Goal: Information Seeking & Learning: Learn about a topic

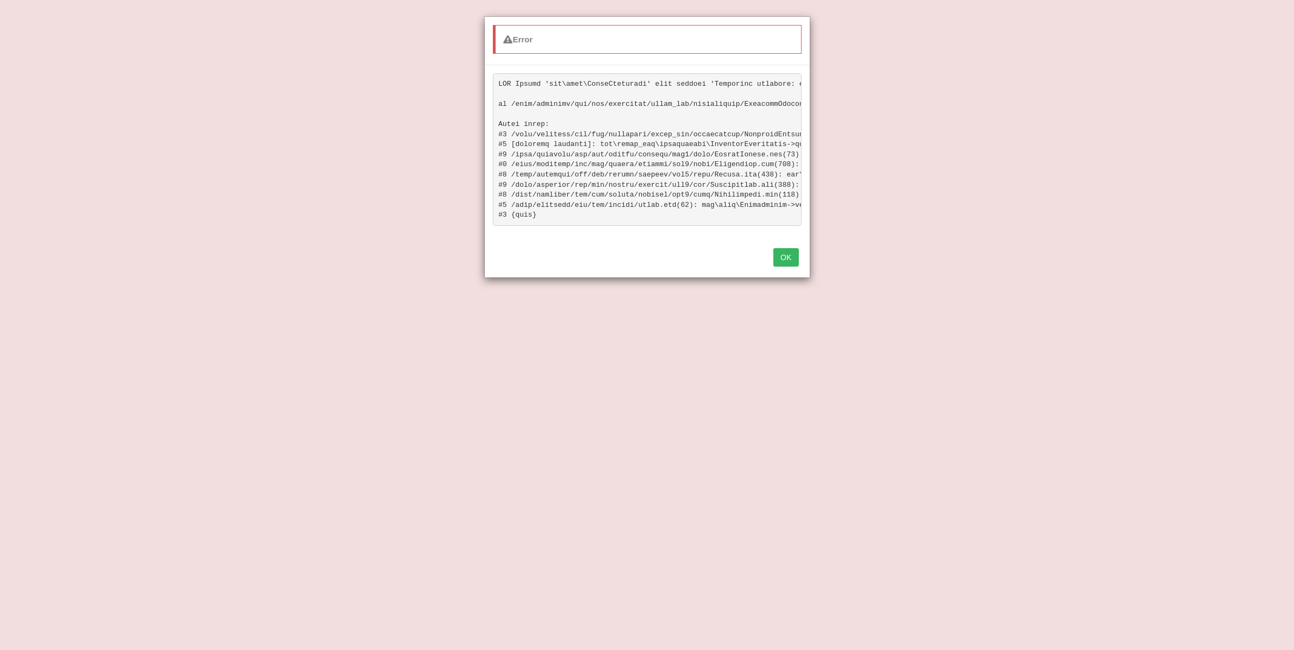
click at [784, 267] on button "OK" at bounding box center [785, 257] width 25 height 18
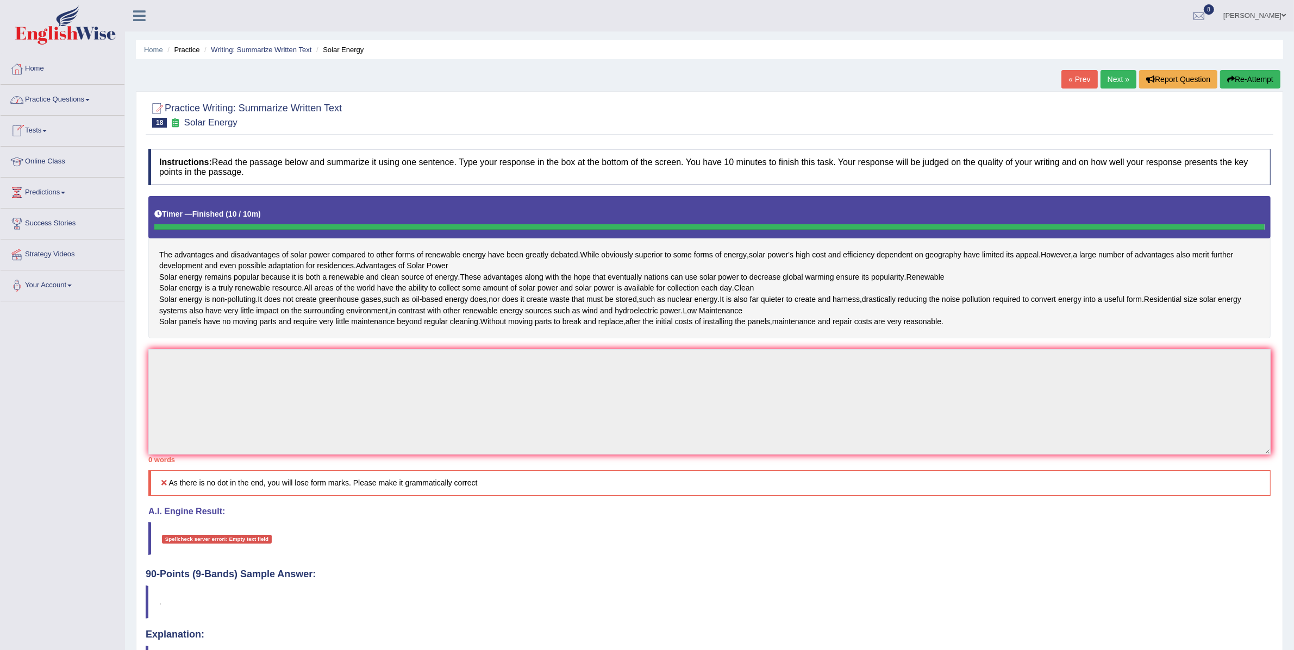
click at [49, 104] on link "Practice Questions" at bounding box center [63, 98] width 124 height 27
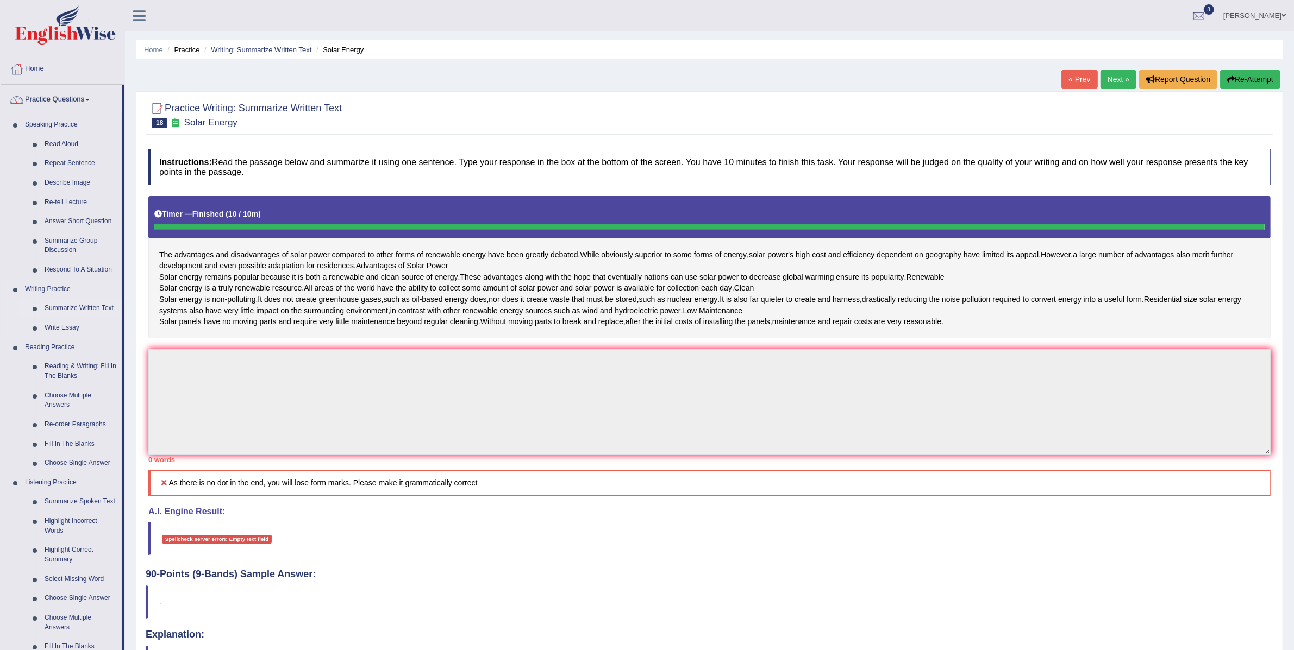
click at [62, 307] on link "Summarize Written Text" at bounding box center [81, 309] width 82 height 20
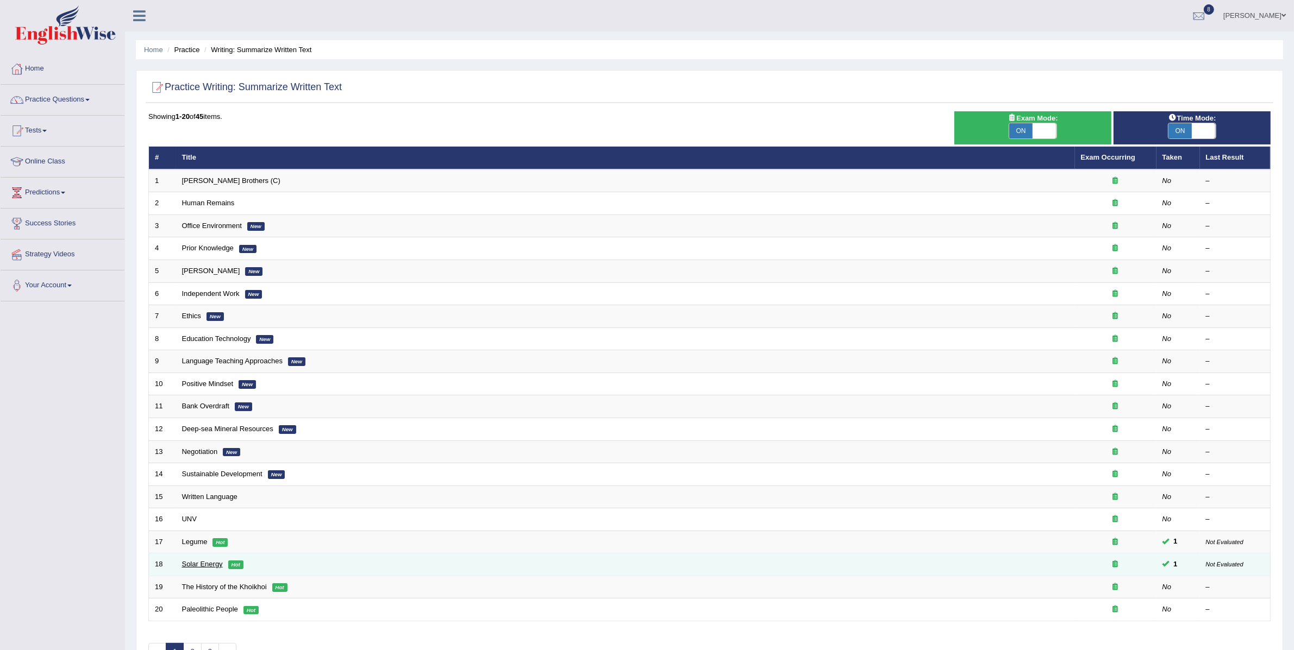
click at [208, 566] on link "Solar Energy" at bounding box center [202, 564] width 41 height 8
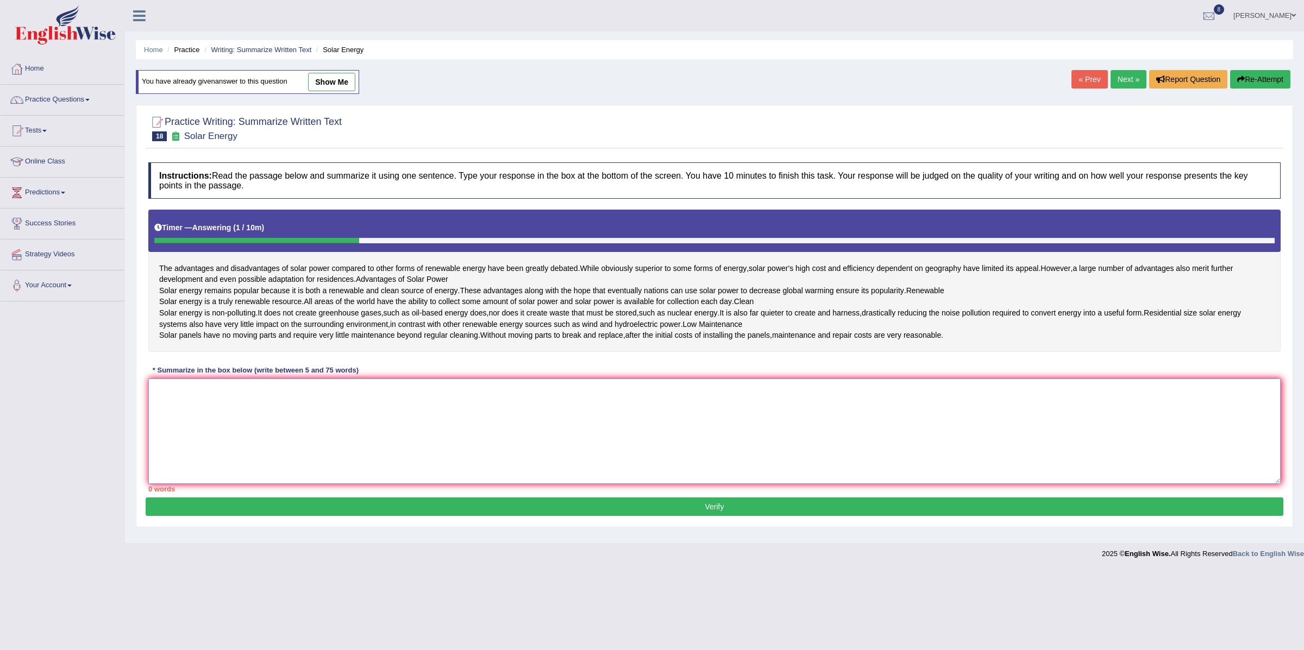
click at [286, 465] on textarea at bounding box center [714, 431] width 1132 height 105
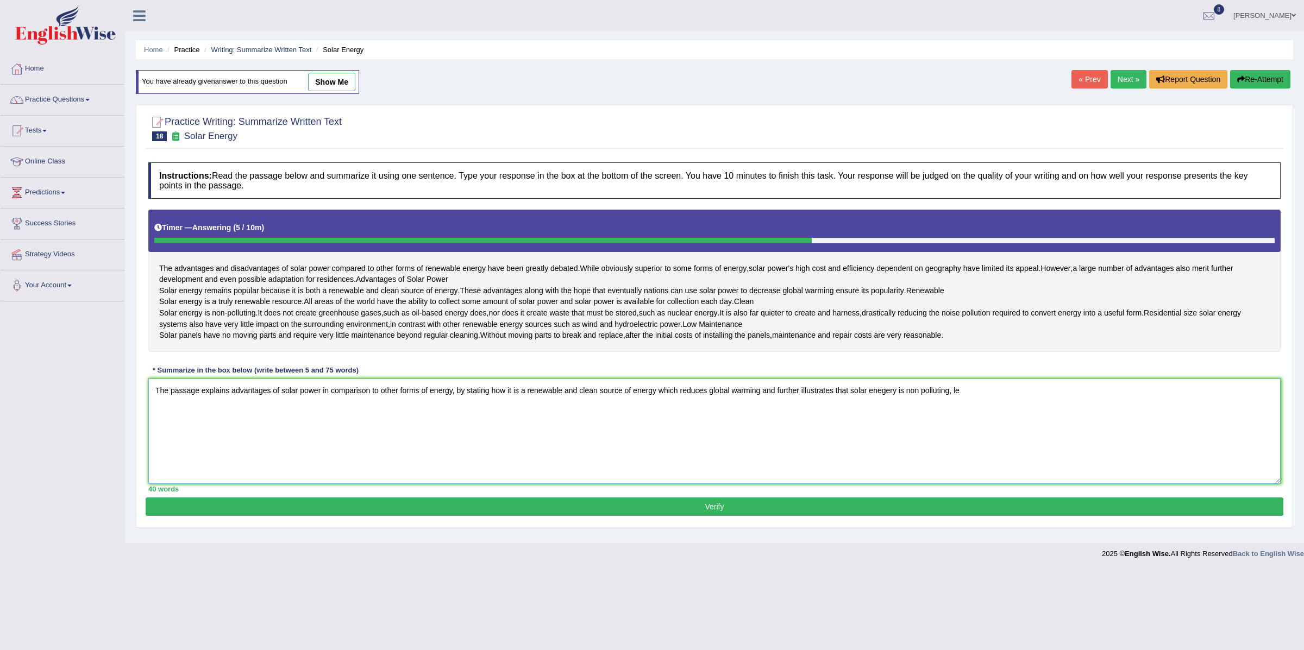
drag, startPoint x: 904, startPoint y: 437, endPoint x: 969, endPoint y: 436, distance: 65.2
click at [969, 436] on textarea "The passage explains advantages of solar power in comparison to other forms of …" at bounding box center [714, 431] width 1132 height 105
drag, startPoint x: 913, startPoint y: 436, endPoint x: 981, endPoint y: 437, distance: 67.4
click at [981, 437] on textarea "The passage explains advantages of solar power in comparison to other forms of …" at bounding box center [714, 431] width 1132 height 105
click at [1046, 442] on textarea "The passage explains advantages of solar power in comparison to other forms of …" at bounding box center [714, 431] width 1132 height 105
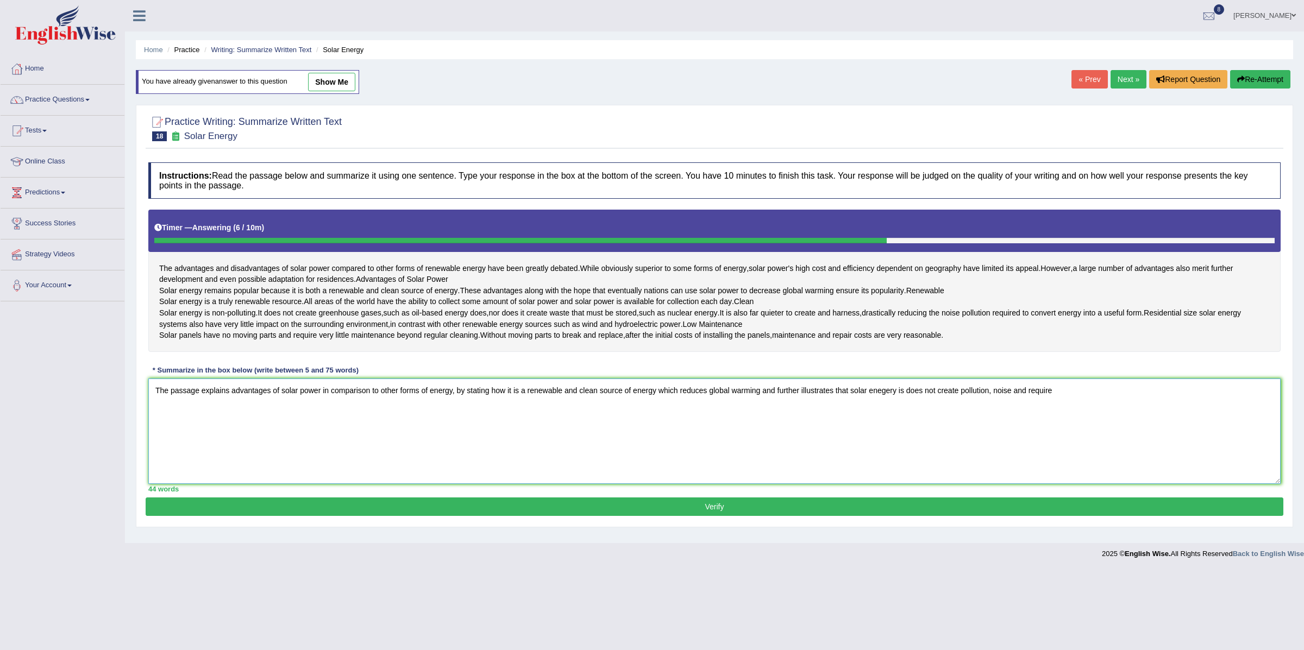
click at [1046, 442] on textarea "The passage explains advantages of solar power in comparison to other forms of …" at bounding box center [714, 431] width 1132 height 105
click at [1026, 436] on textarea "The passage explains advantages of solar power in comparison to other forms of …" at bounding box center [714, 431] width 1132 height 105
click at [1101, 440] on textarea "The passage explains advantages of solar power in comparison to other forms of …" at bounding box center [714, 431] width 1132 height 105
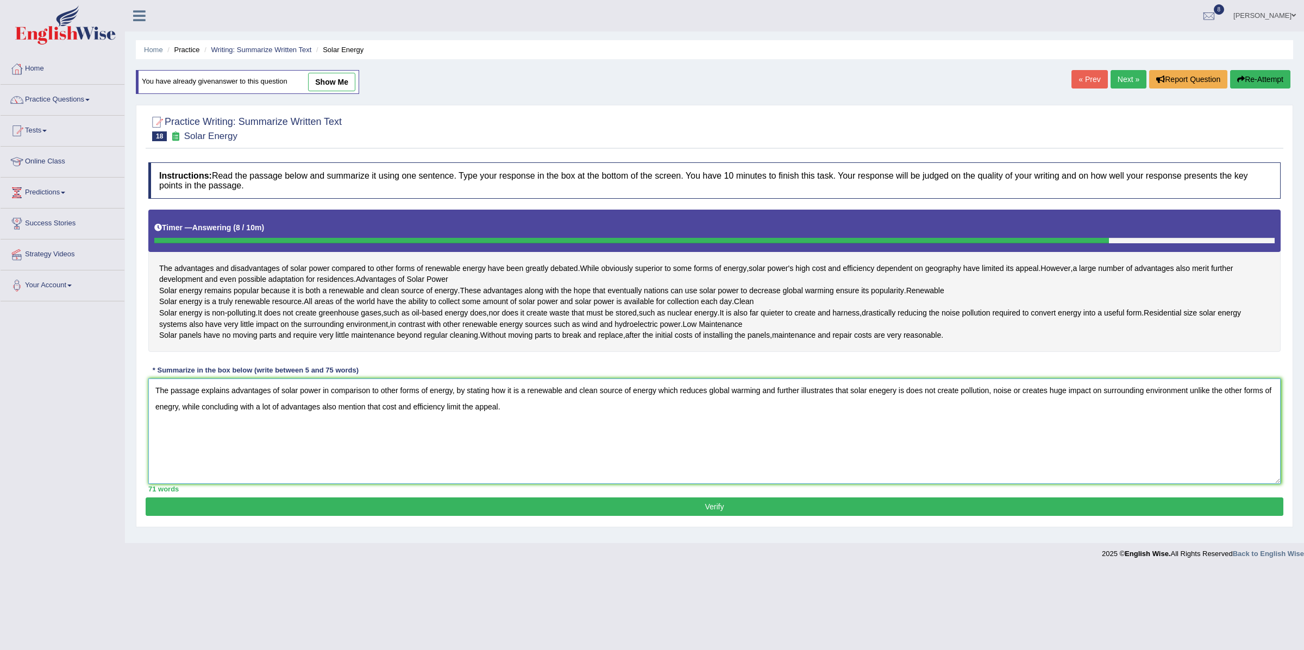
drag, startPoint x: 690, startPoint y: 439, endPoint x: 929, endPoint y: 443, distance: 239.7
click at [929, 443] on textarea "The passage explains advantages of solar power in comparison to other forms of …" at bounding box center [714, 431] width 1132 height 105
click at [912, 440] on textarea "The passage explains advantages of solar power in comparison to other forms of …" at bounding box center [714, 431] width 1132 height 105
click at [906, 438] on textarea "The passage explains advantages of solar power in comparison to other forms of …" at bounding box center [714, 431] width 1132 height 105
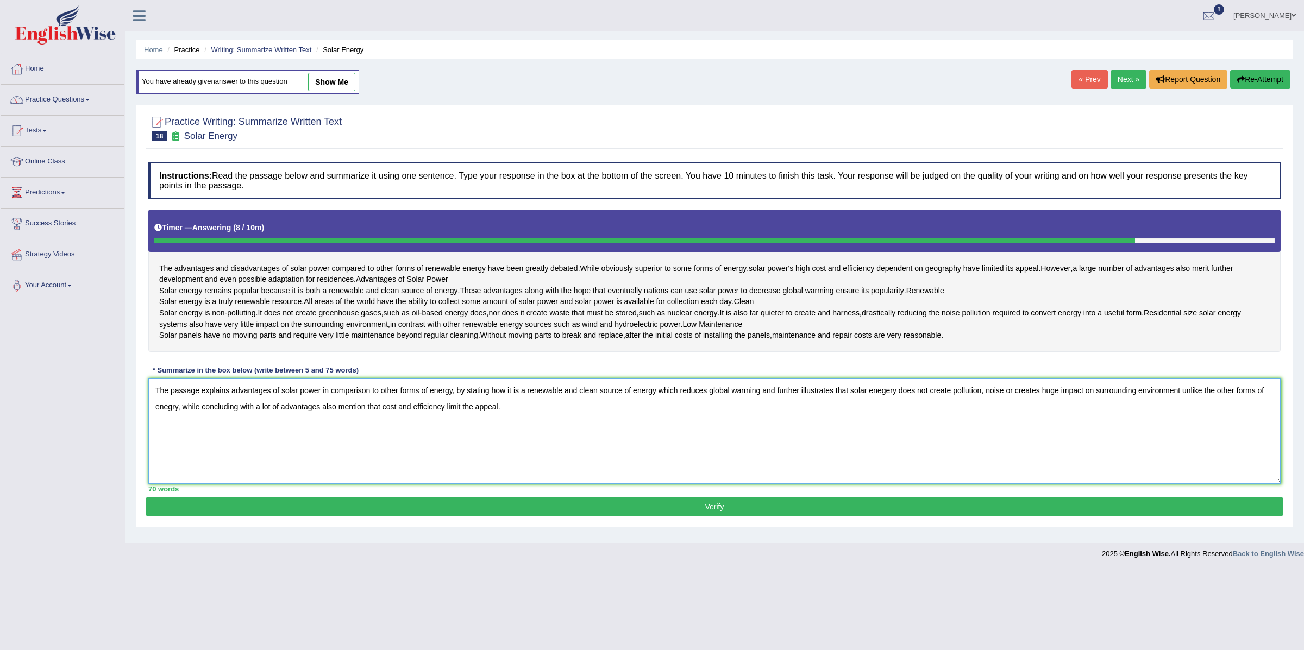
drag, startPoint x: 543, startPoint y: 457, endPoint x: 140, endPoint y: 441, distance: 403.5
click at [140, 441] on div "Practice Writing: Summarize Written Text 18 Solar Energy Instructions: Read the…" at bounding box center [714, 316] width 1157 height 423
click at [334, 453] on textarea "The passage explains advantages of solar power in comparison to other forms of …" at bounding box center [714, 431] width 1132 height 105
click at [429, 454] on textarea "The passage explains advantages of solar power in comparison to other forms of …" at bounding box center [714, 431] width 1132 height 105
click at [518, 455] on textarea "The passage explains advantages of solar power in comparison to other forms of …" at bounding box center [714, 431] width 1132 height 105
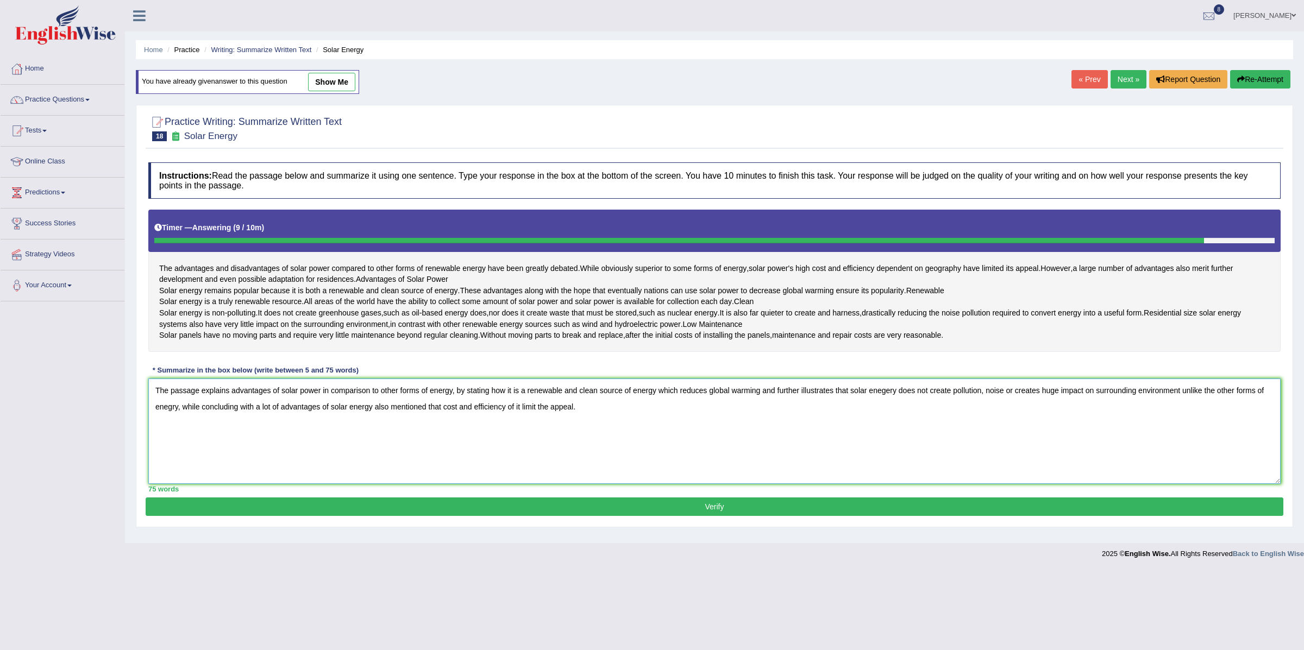
click at [615, 456] on textarea "The passage explains advantages of solar power in comparison to other forms of …" at bounding box center [714, 431] width 1132 height 105
click at [175, 454] on textarea "The passage explains advantages of solar power in comparison to other forms of …" at bounding box center [714, 431] width 1132 height 105
type textarea "The passage explains advantages of solar power in comparison to other forms of …"
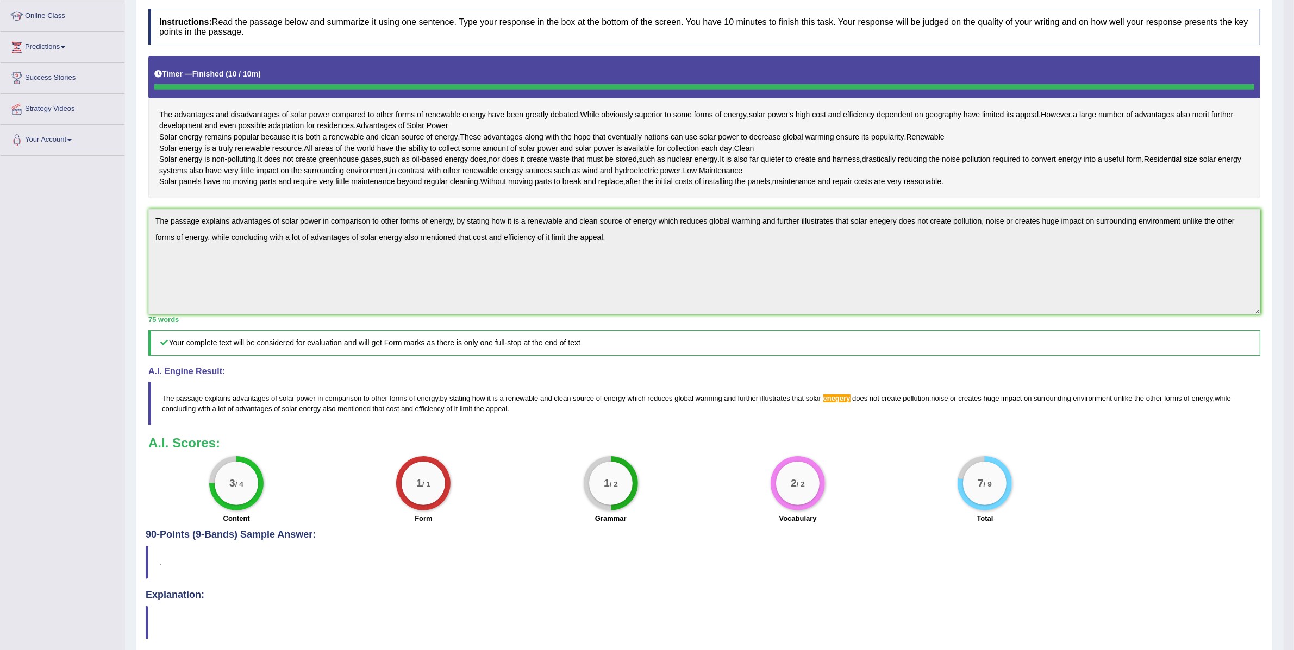
scroll to position [171, 0]
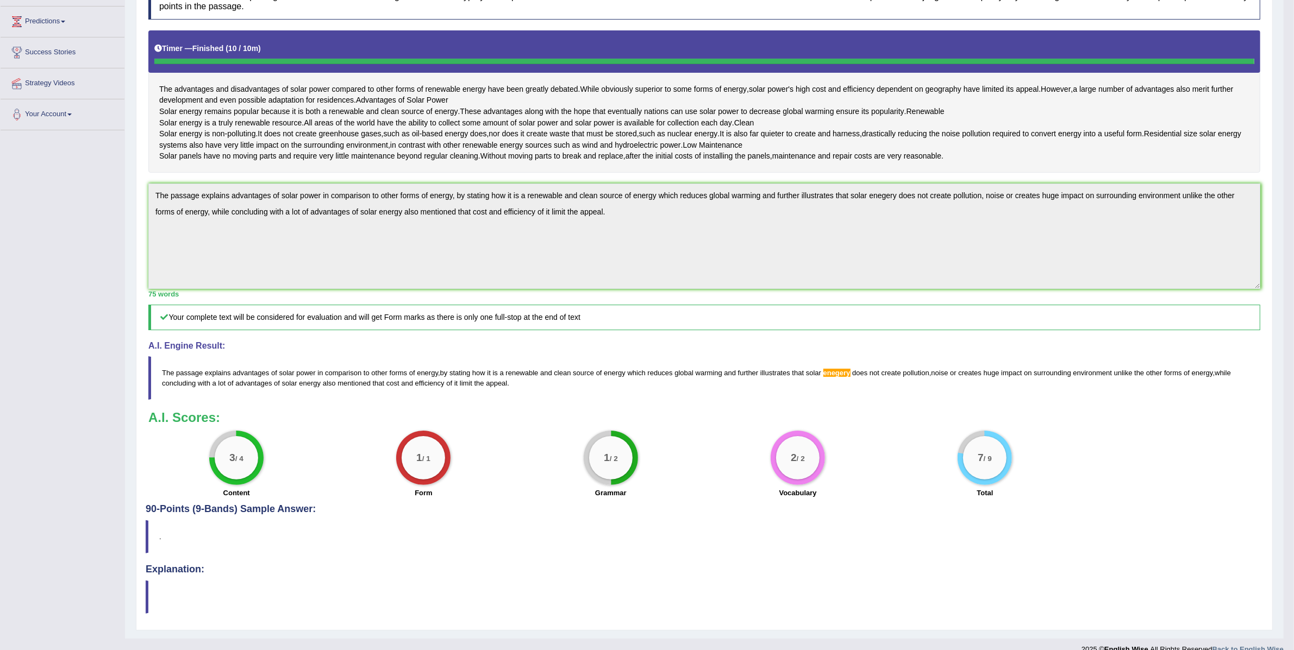
click at [146, 224] on div "Instructions: Read the passage below and summarize it using one sentence. Type …" at bounding box center [704, 241] width 1117 height 527
click at [121, 242] on div "Toggle navigation Home Practice Questions Speaking Practice Read Aloud Repeat S…" at bounding box center [642, 245] width 1284 height 832
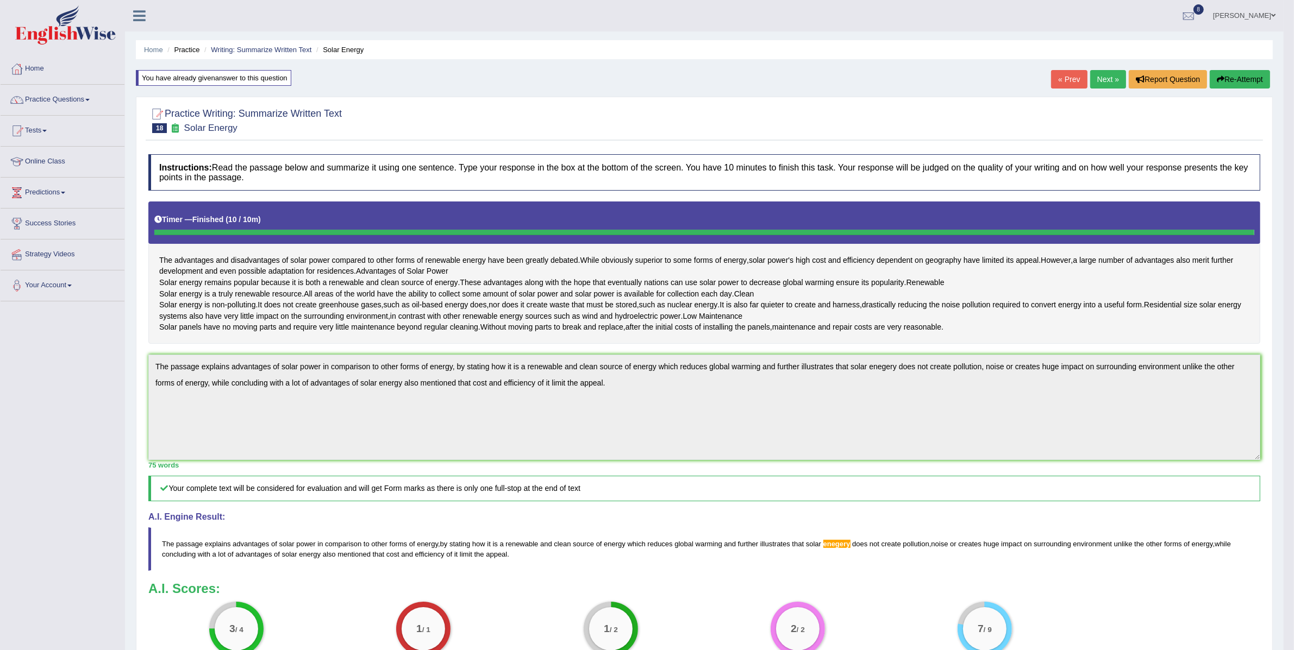
click at [1236, 80] on button "Re-Attempt" at bounding box center [1240, 79] width 60 height 18
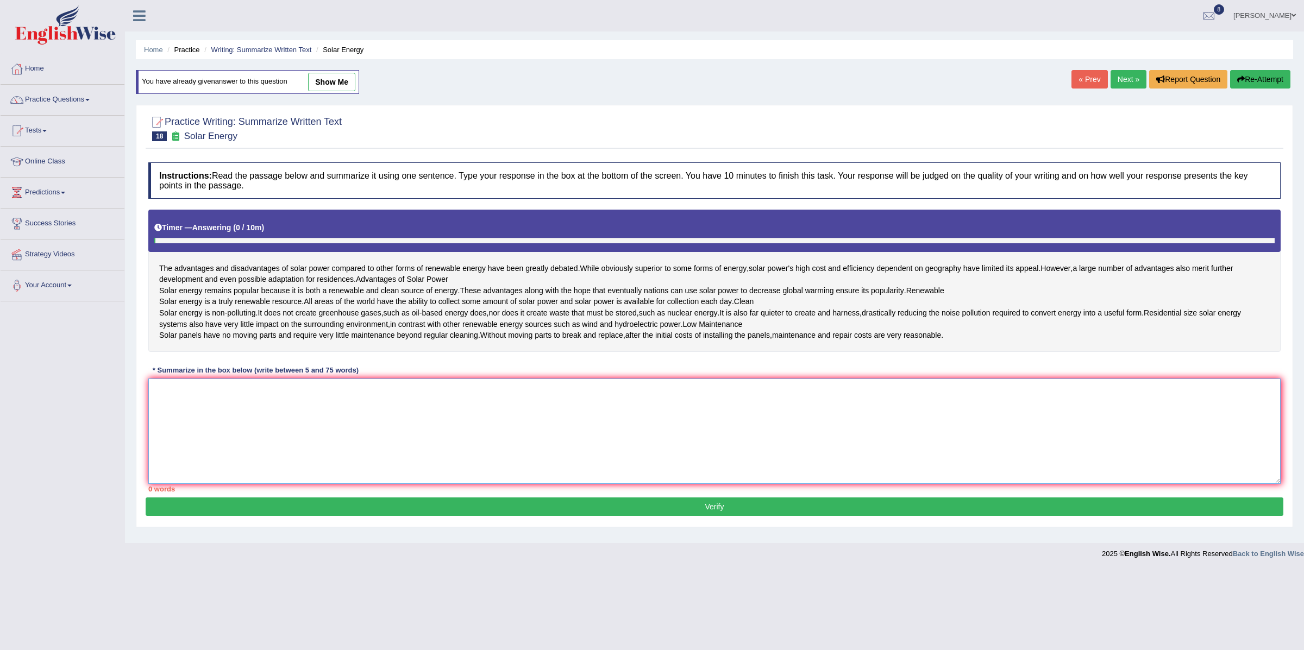
click at [557, 484] on textarea at bounding box center [714, 431] width 1132 height 105
paste textarea "The passage explains advantages of solar power in comparison to other forms of …"
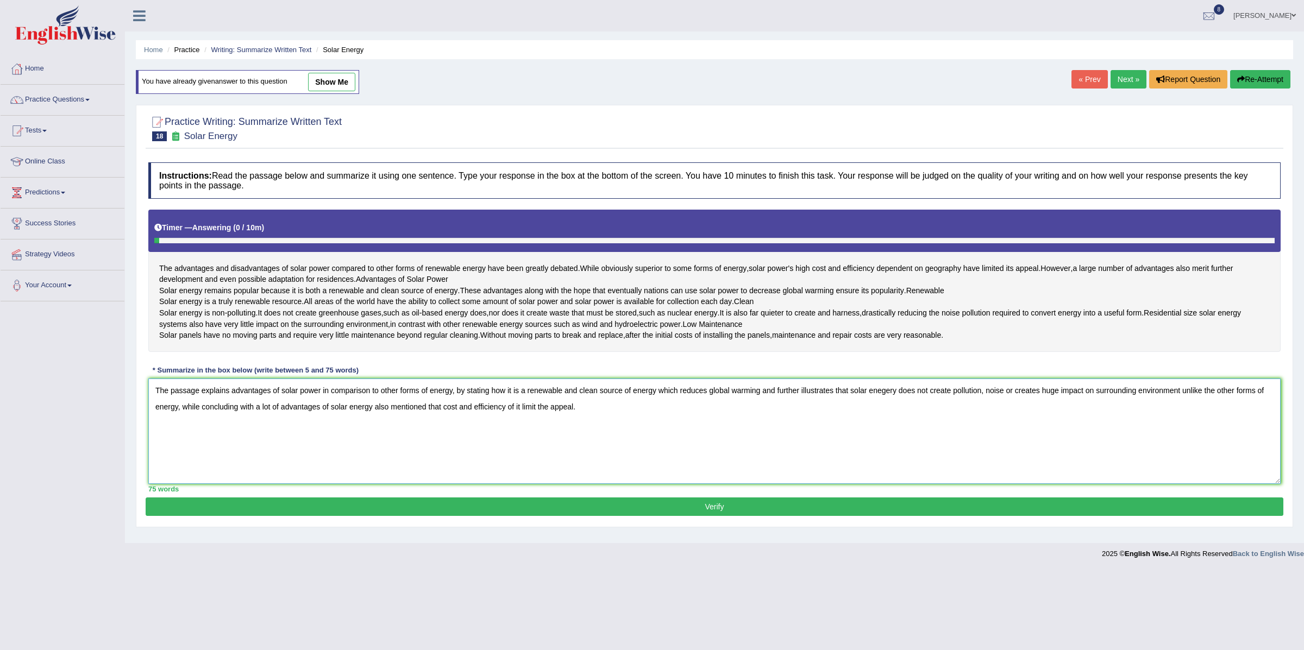
click at [891, 442] on textarea "The passage explains advantages of solar power in comparison to other forms of …" at bounding box center [714, 431] width 1132 height 105
click at [895, 441] on textarea "The passage explains advantages of solar power in comparison to other forms of …" at bounding box center [714, 431] width 1132 height 105
click at [859, 468] on textarea "The passage explains advantages of solar power in comparison to other forms of …" at bounding box center [714, 431] width 1132 height 105
type textarea "The passage explains advantages of solar power in comparison to other forms of …"
click at [719, 516] on button "Verify" at bounding box center [715, 507] width 1138 height 18
